Goal: Entertainment & Leisure: Consume media (video, audio)

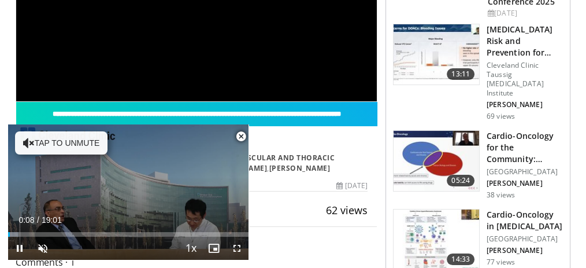
scroll to position [269, 0]
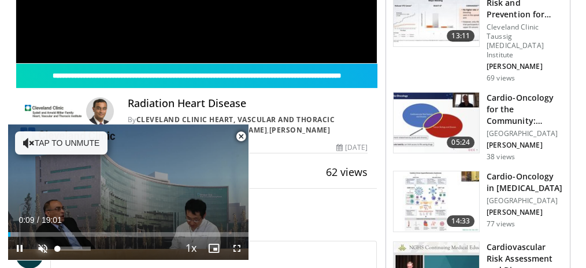
click at [42, 242] on span "Video Player" at bounding box center [42, 248] width 23 height 23
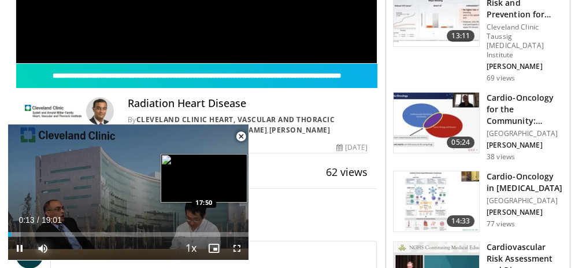
click at [234, 234] on div "Loaded : 5.25% 00:13 17:50" at bounding box center [128, 234] width 241 height 5
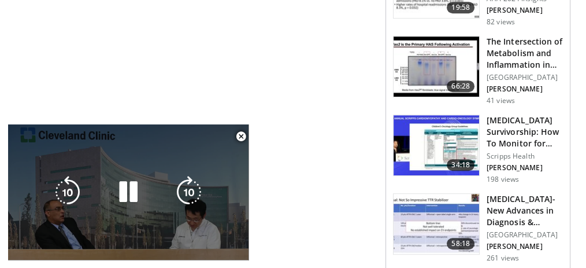
scroll to position [616, 0]
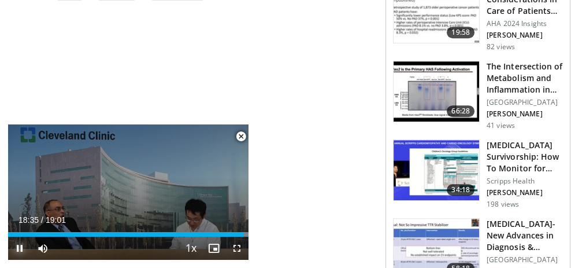
click at [17, 237] on span "Video Player" at bounding box center [19, 248] width 23 height 23
click at [16, 237] on span "Video Player" at bounding box center [19, 248] width 23 height 23
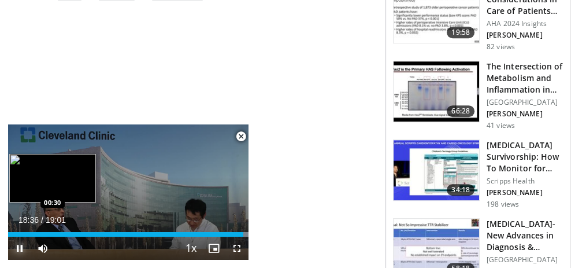
click at [14, 232] on div "18:36" at bounding box center [125, 234] width 235 height 5
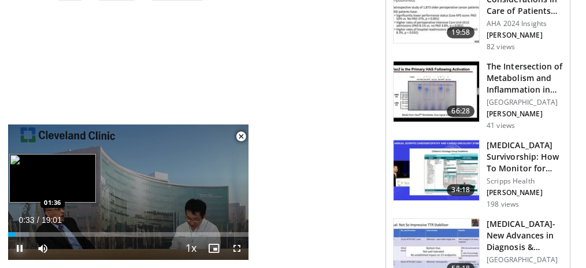
click at [28, 234] on div "Progress Bar" at bounding box center [21, 234] width 14 height 5
click at [42, 236] on div "Loaded : 14.00% 01:38 02:44" at bounding box center [128, 234] width 241 height 5
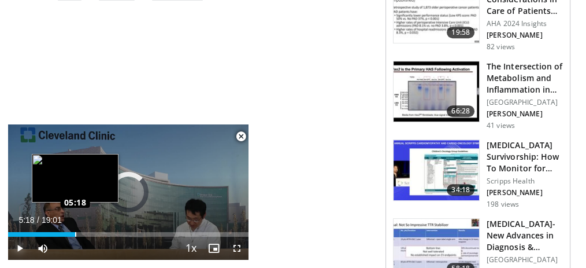
click at [75, 232] on div "Loaded : 20.99% 05:18 05:18" at bounding box center [128, 234] width 241 height 5
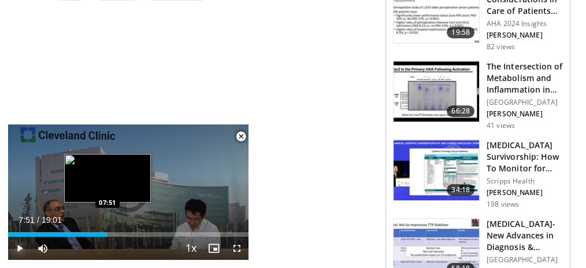
click at [108, 234] on div "Loaded : 34.11% 07:51 07:51" at bounding box center [128, 234] width 241 height 5
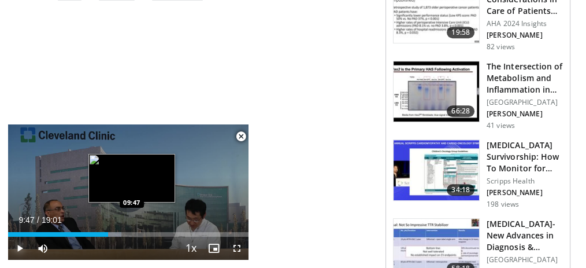
click at [131, 233] on div "Loaded : 47.23% 09:47 09:47" at bounding box center [128, 234] width 241 height 5
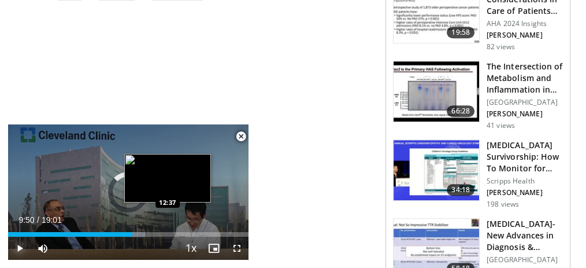
click at [167, 235] on div "Loaded : 57.00% 12:37 12:37" at bounding box center [128, 234] width 241 height 5
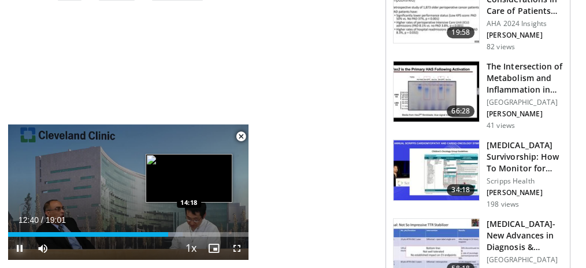
click at [190, 234] on div "Loaded : 72.60% 12:41 14:18" at bounding box center [128, 234] width 241 height 5
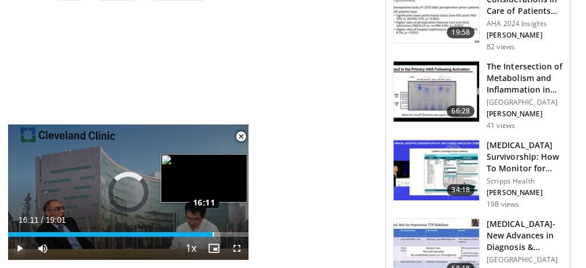
click at [213, 235] on div "Loaded : 81.35% 14:23 16:11" at bounding box center [128, 234] width 241 height 5
click at [230, 234] on div "Loaded : 90.97% 16:16 17:33" at bounding box center [128, 234] width 241 height 5
click at [242, 235] on div "Loaded : 97.97% 18:31 18:31" at bounding box center [128, 234] width 241 height 5
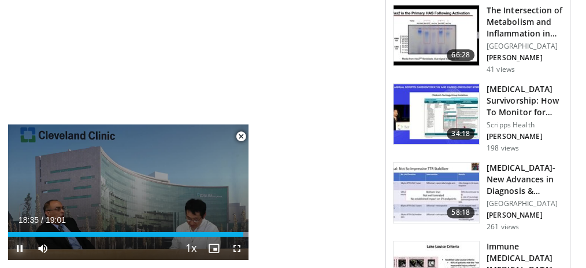
scroll to position [655, 0]
